Goal: Task Accomplishment & Management: Use online tool/utility

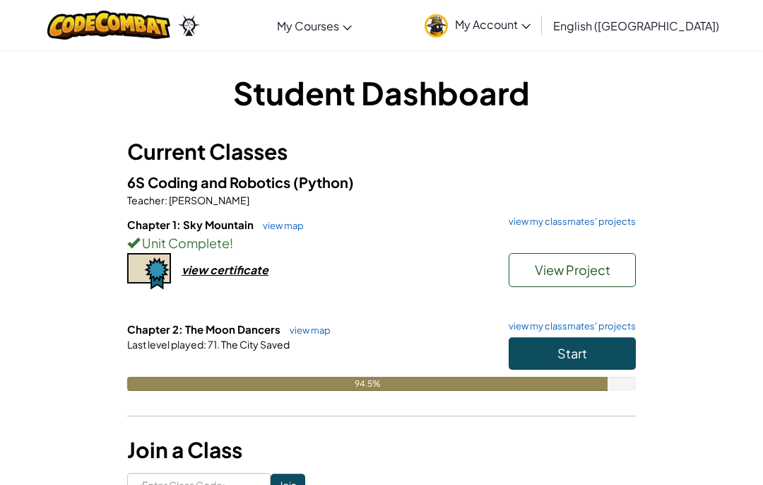
click at [580, 360] on span "Start" at bounding box center [573, 353] width 30 height 16
click at [578, 348] on span "Start" at bounding box center [573, 353] width 30 height 16
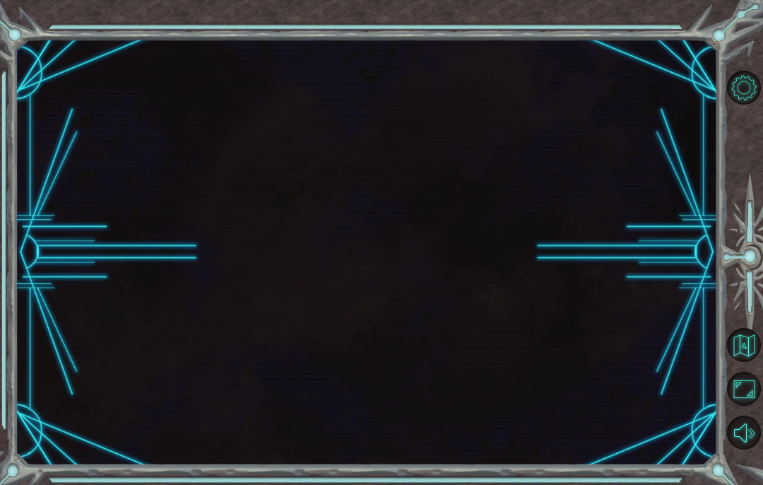
click at [551, 355] on div at bounding box center [367, 252] width 702 height 427
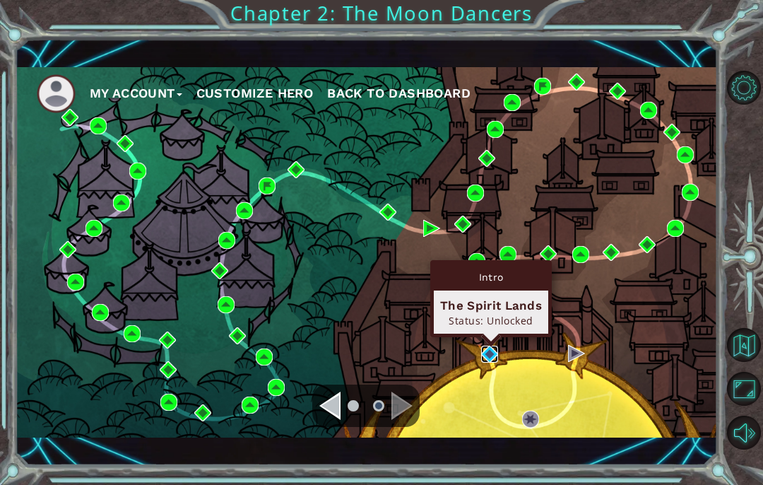
click at [493, 358] on img at bounding box center [489, 354] width 17 height 17
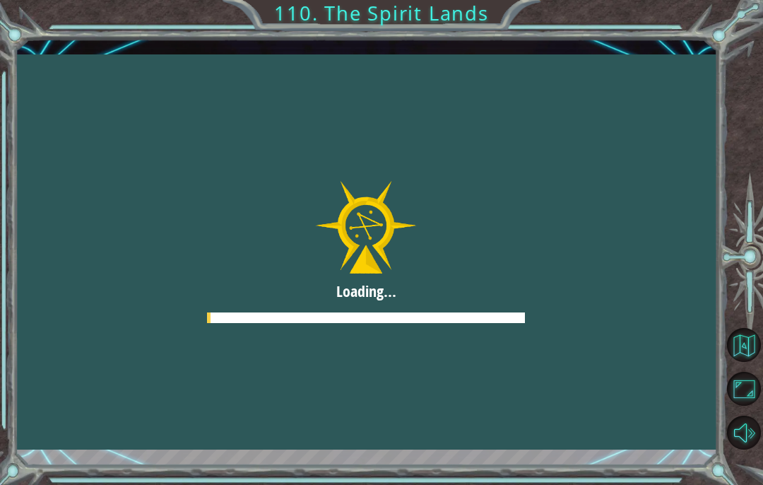
click at [651, 306] on div at bounding box center [367, 251] width 702 height 395
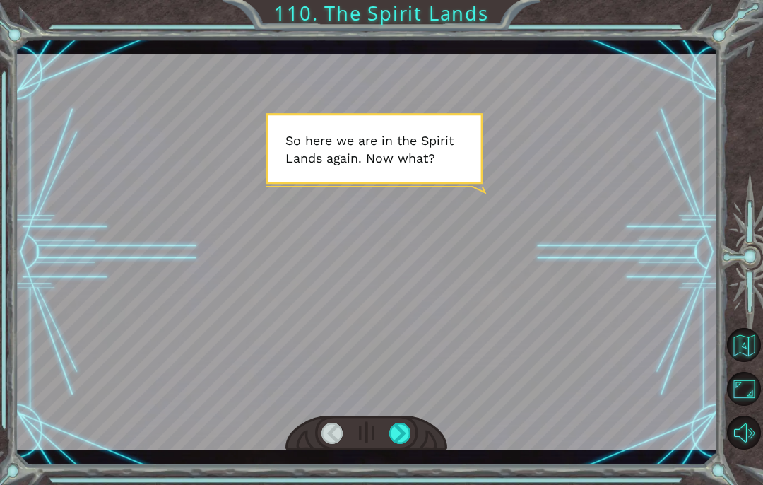
click at [398, 435] on div at bounding box center [400, 433] width 22 height 21
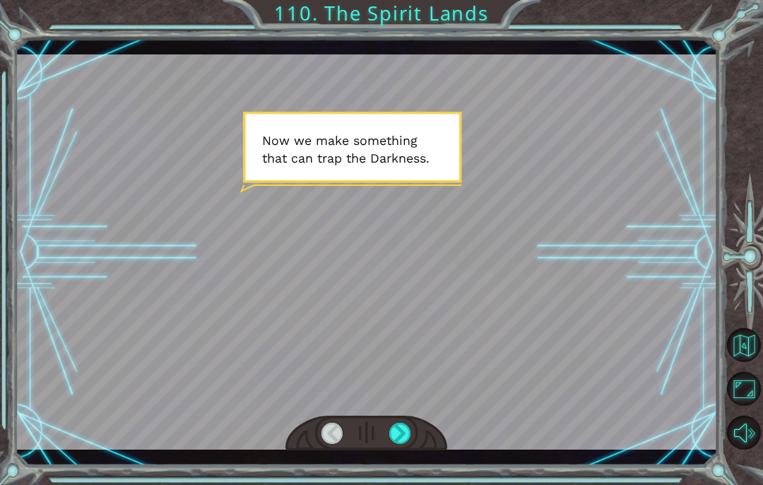
click at [410, 432] on div at bounding box center [400, 433] width 22 height 21
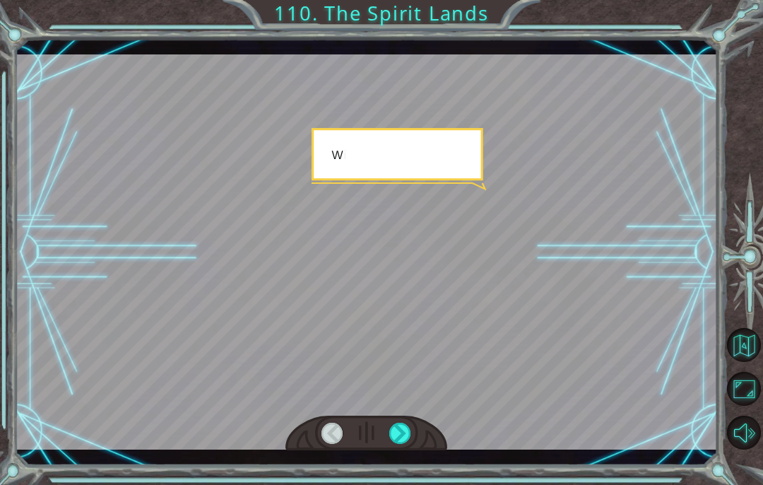
click at [410, 355] on div at bounding box center [367, 251] width 702 height 395
click at [396, 428] on div at bounding box center [400, 433] width 22 height 21
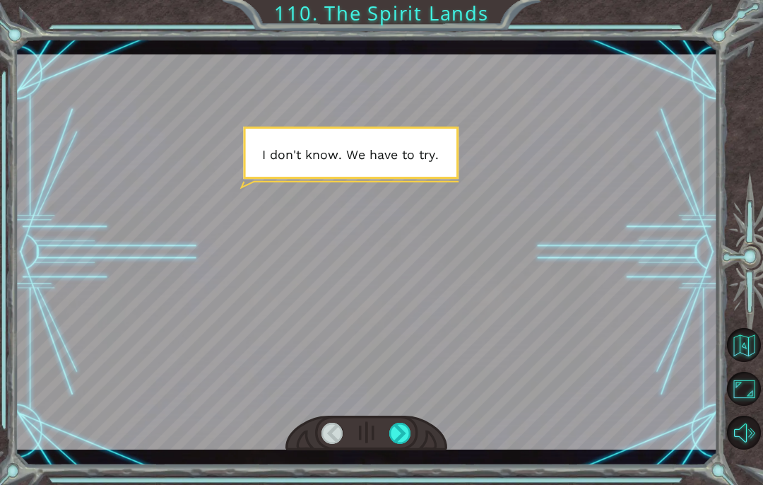
click at [400, 342] on div at bounding box center [367, 251] width 702 height 395
click at [396, 443] on div at bounding box center [400, 433] width 22 height 21
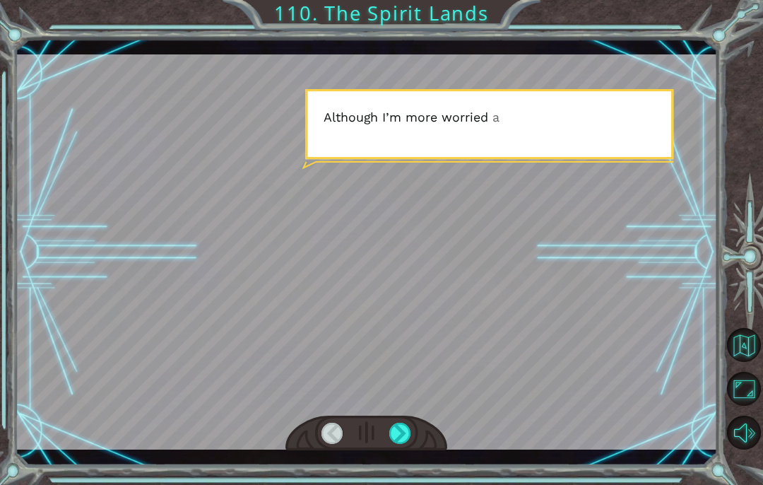
click at [396, 432] on div at bounding box center [400, 433] width 22 height 21
click at [389, 436] on div at bounding box center [400, 433] width 22 height 21
click at [382, 428] on div at bounding box center [367, 433] width 162 height 35
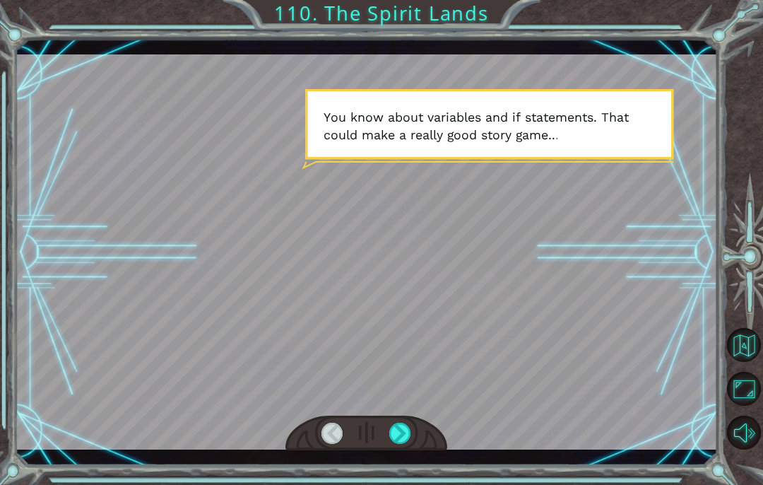
click at [386, 437] on div at bounding box center [367, 433] width 162 height 35
click at [390, 438] on div at bounding box center [400, 433] width 22 height 21
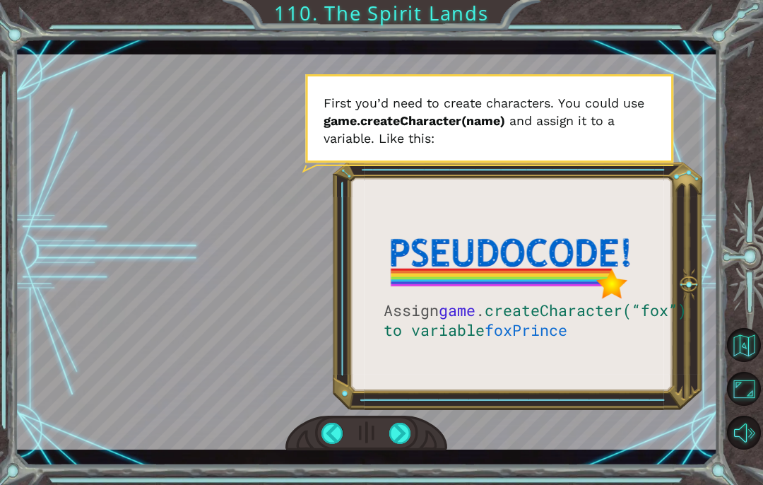
click at [395, 432] on div at bounding box center [400, 433] width 22 height 21
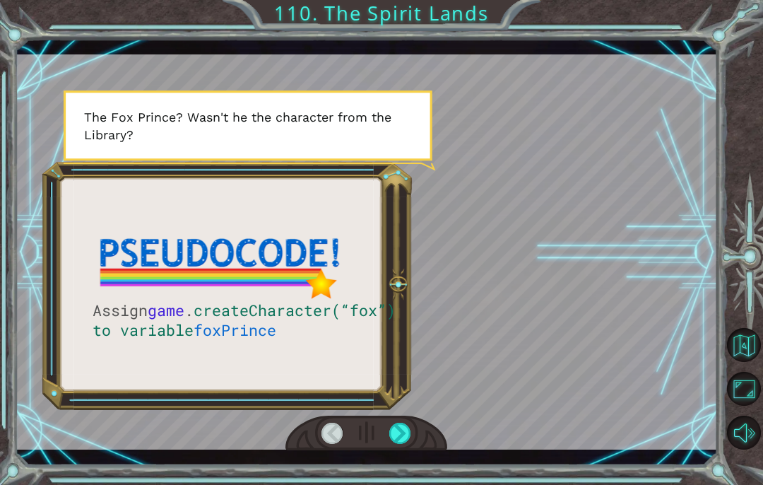
click at [401, 427] on div at bounding box center [400, 433] width 22 height 21
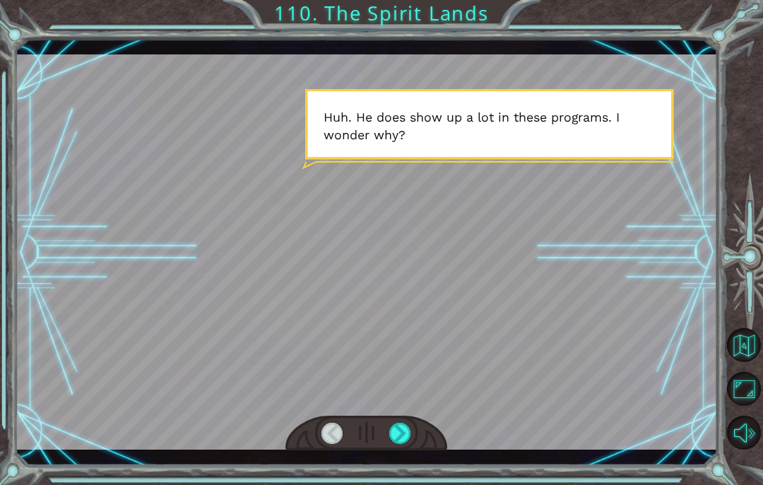
click at [389, 430] on div at bounding box center [400, 433] width 22 height 21
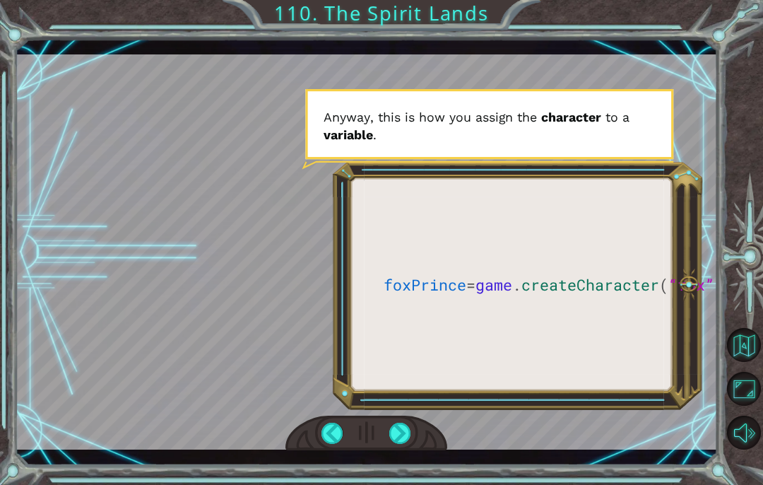
click at [401, 433] on div at bounding box center [400, 433] width 22 height 21
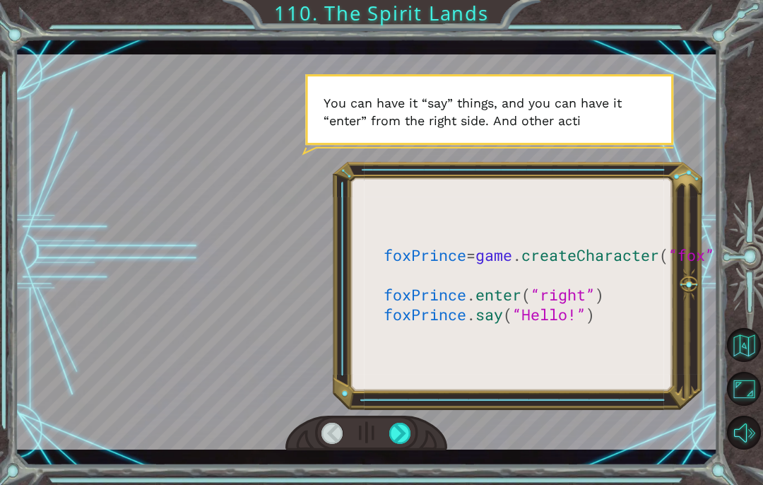
click at [396, 432] on div at bounding box center [400, 433] width 22 height 21
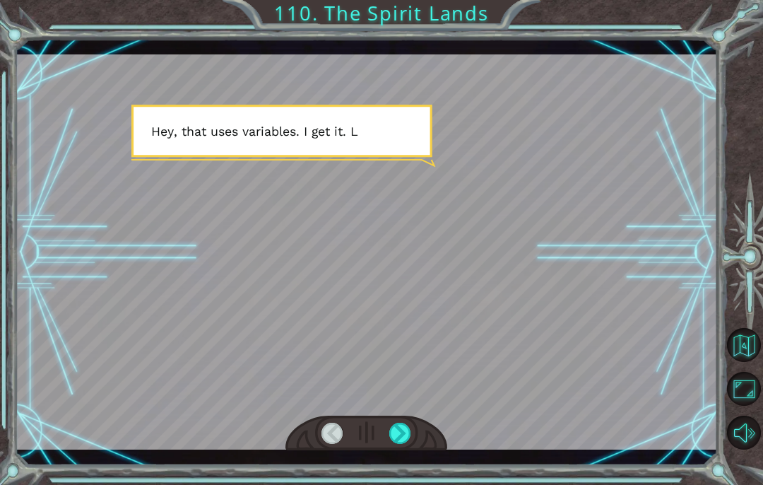
click at [401, 435] on div at bounding box center [400, 433] width 22 height 21
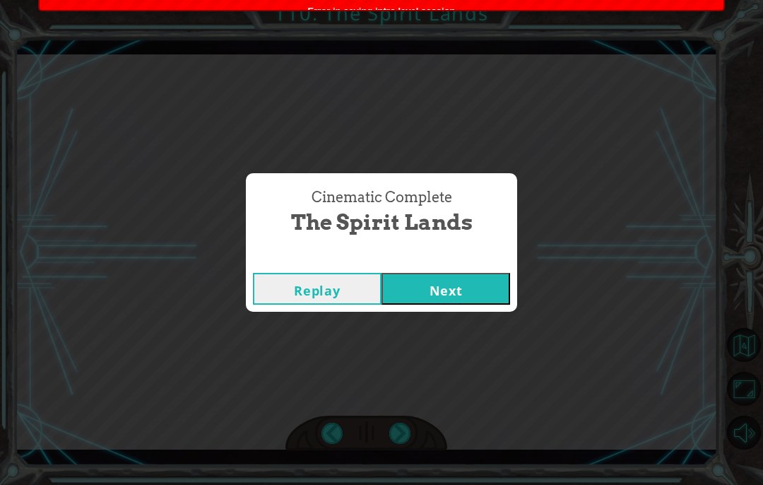
click at [428, 290] on button "Next" at bounding box center [446, 289] width 129 height 32
